Goal: Task Accomplishment & Management: Complete application form

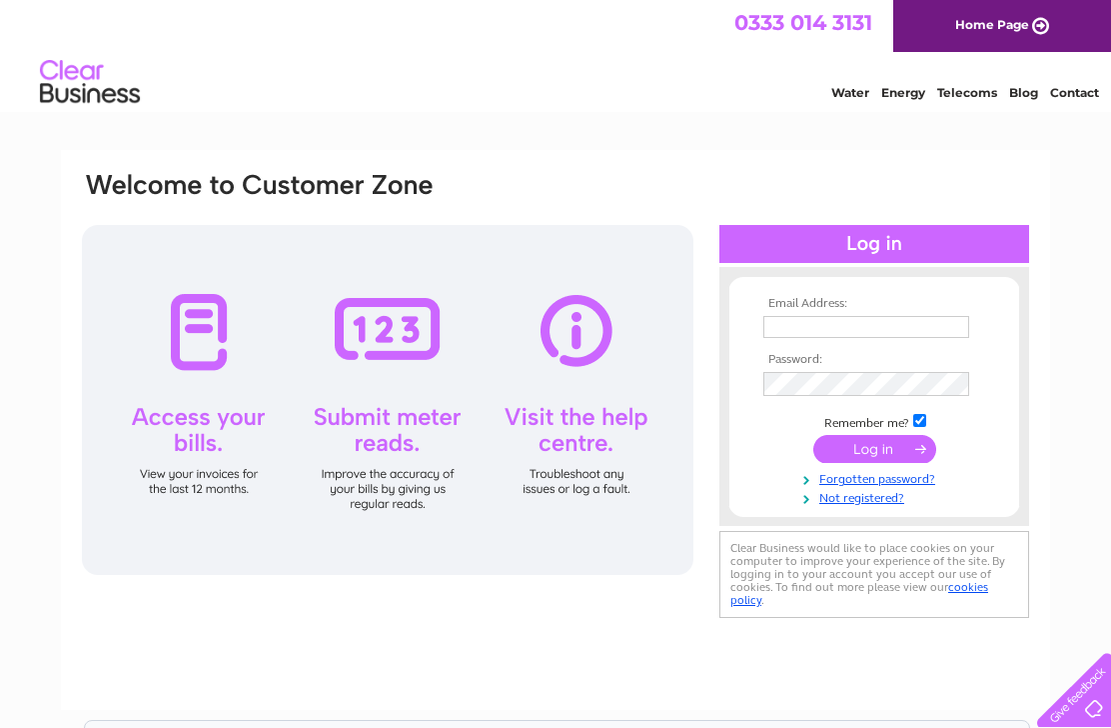
click at [197, 410] on div at bounding box center [388, 400] width 612 height 350
click at [196, 486] on div at bounding box center [388, 400] width 612 height 350
click at [844, 506] on link "Not registered?" at bounding box center [877, 496] width 227 height 19
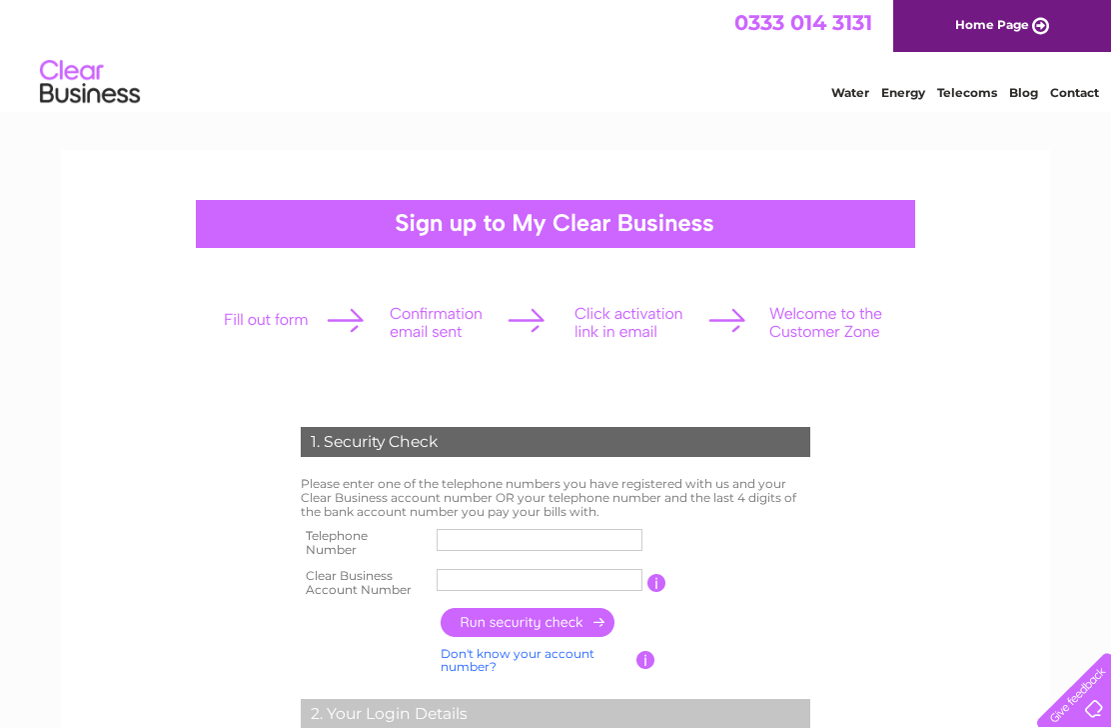
click at [459, 535] on input "text" at bounding box center [540, 540] width 206 height 22
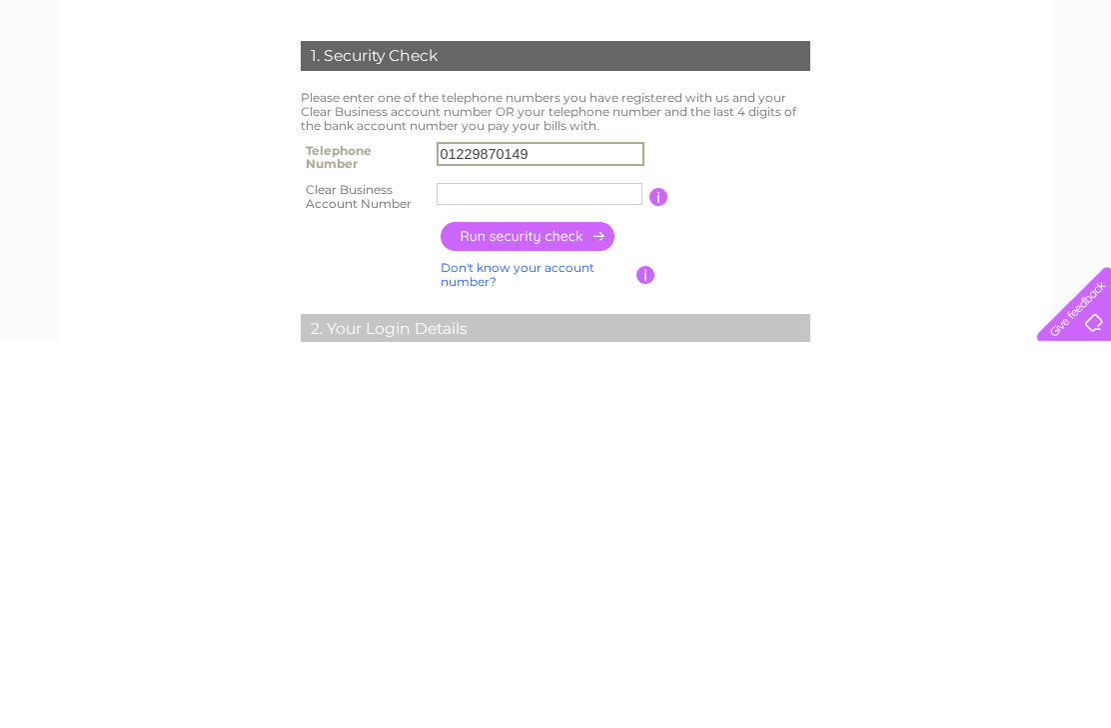
type input "01229870149"
click at [462, 569] on input "text" at bounding box center [540, 580] width 206 height 22
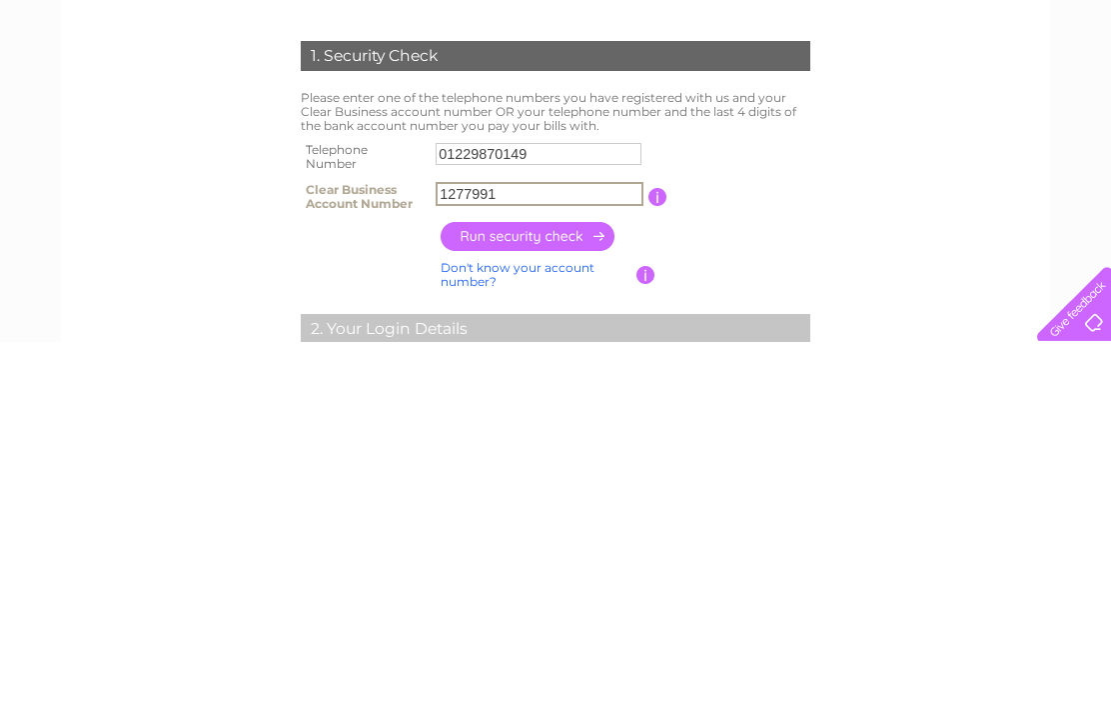
type input "1277991"
click at [543, 608] on input "button" at bounding box center [529, 622] width 176 height 29
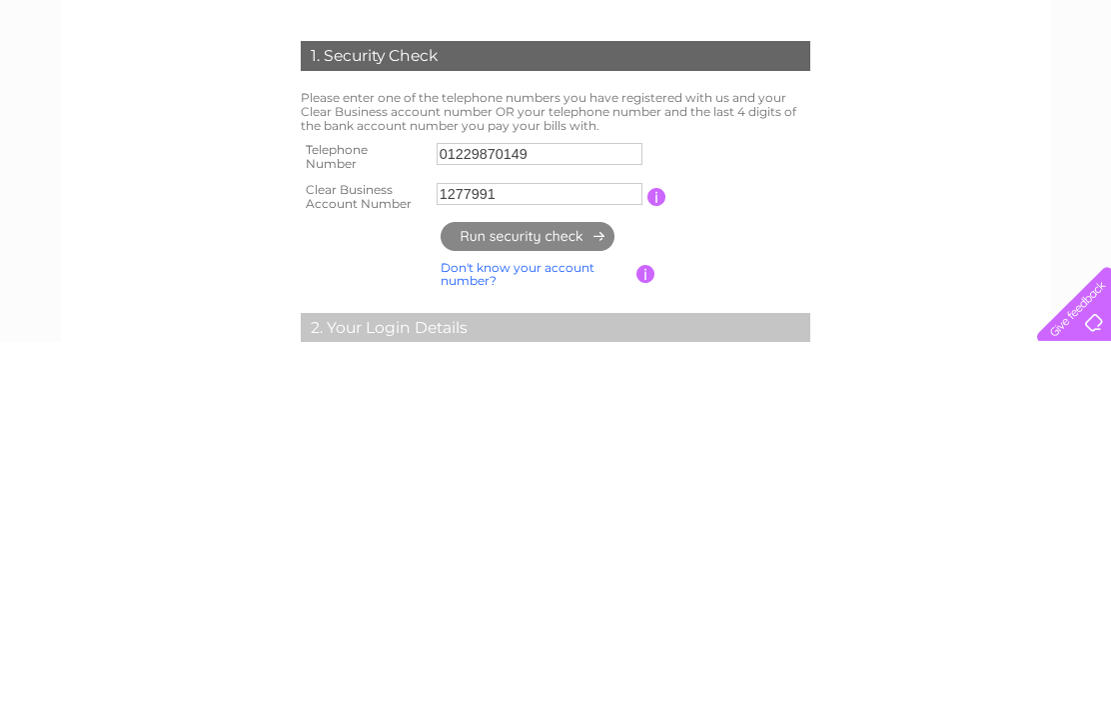
scroll to position [386, 0]
